Goal: Task Accomplishment & Management: Use online tool/utility

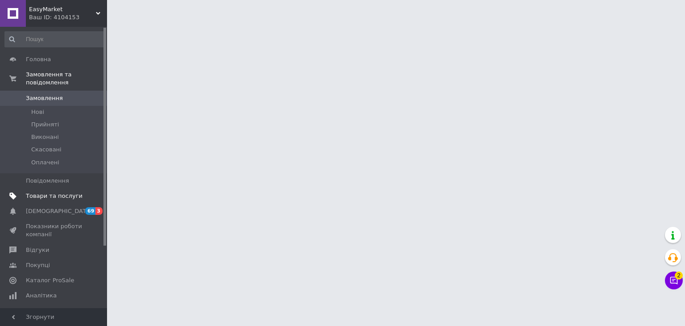
click at [34, 192] on span "Товари та послуги" at bounding box center [54, 196] width 57 height 8
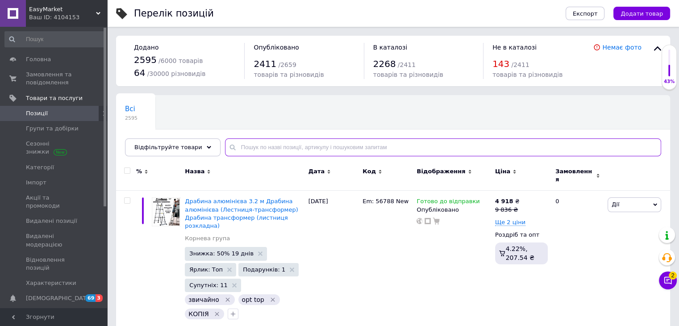
click at [234, 153] on input "text" at bounding box center [443, 147] width 436 height 18
paste input "проектор"
type input "проектор"
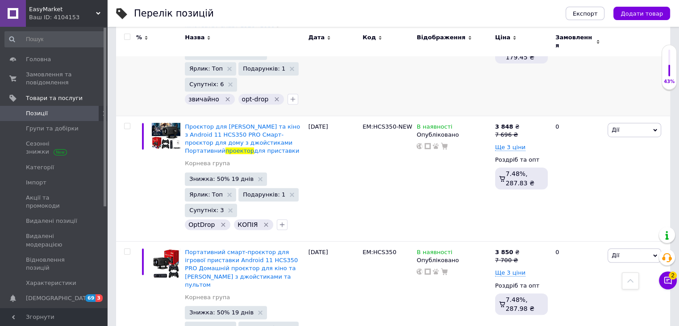
scroll to position [580, 0]
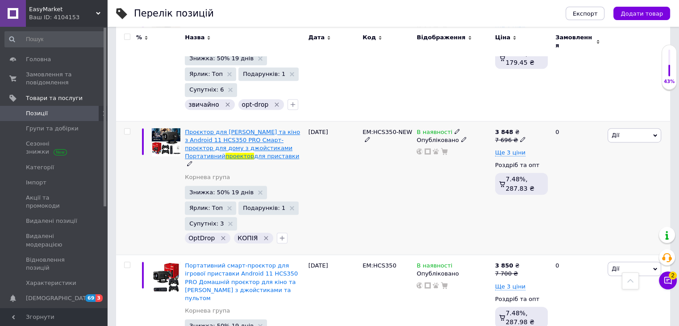
click at [252, 129] on span "Проєктор для [PERSON_NAME] та кіно з Android 11 HCS350 PRO Смарт-проєктор для д…" at bounding box center [242, 144] width 115 height 31
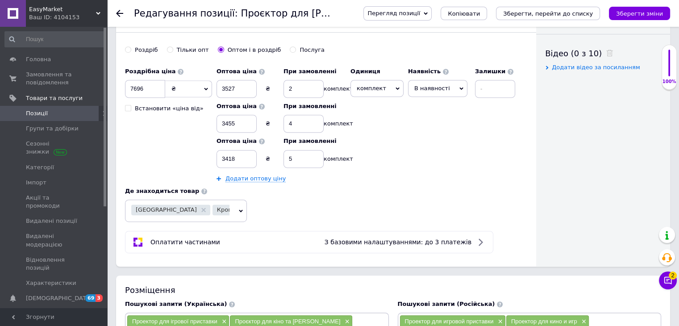
scroll to position [580, 0]
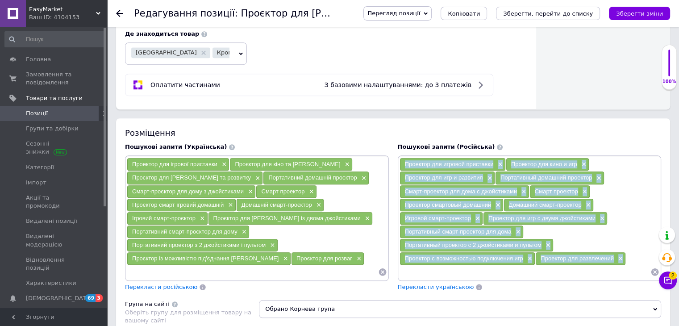
drag, startPoint x: 401, startPoint y: 161, endPoint x: 611, endPoint y: 261, distance: 232.9
click at [611, 261] on div "Проектор для игровой приставки × Проектор для кино и игр × Проектор для игр и р…" at bounding box center [529, 218] width 260 height 121
copy div "Проектор для игровой приставки × Проектор для кино и игр × Проектор для игр и р…"
